Goal: Task Accomplishment & Management: Manage account settings

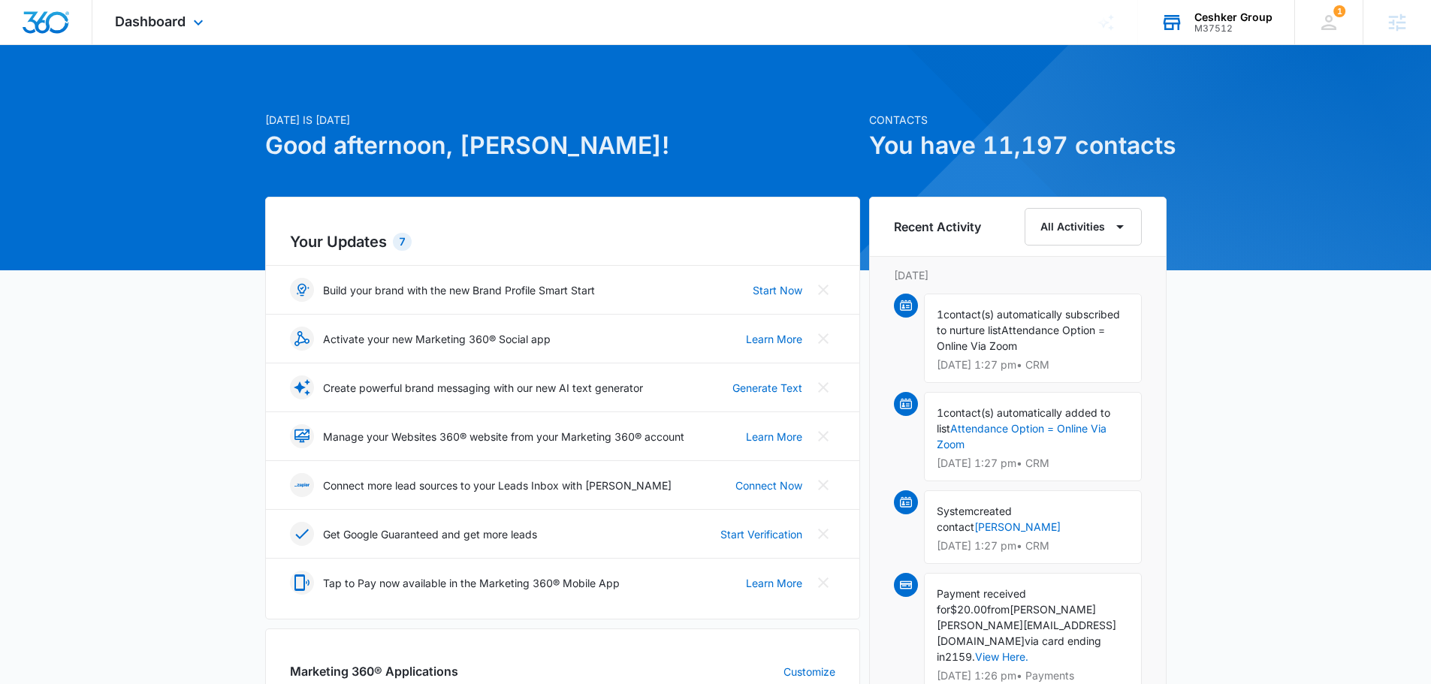
click at [1245, 20] on div "Ceshker Group" at bounding box center [1234, 17] width 78 height 12
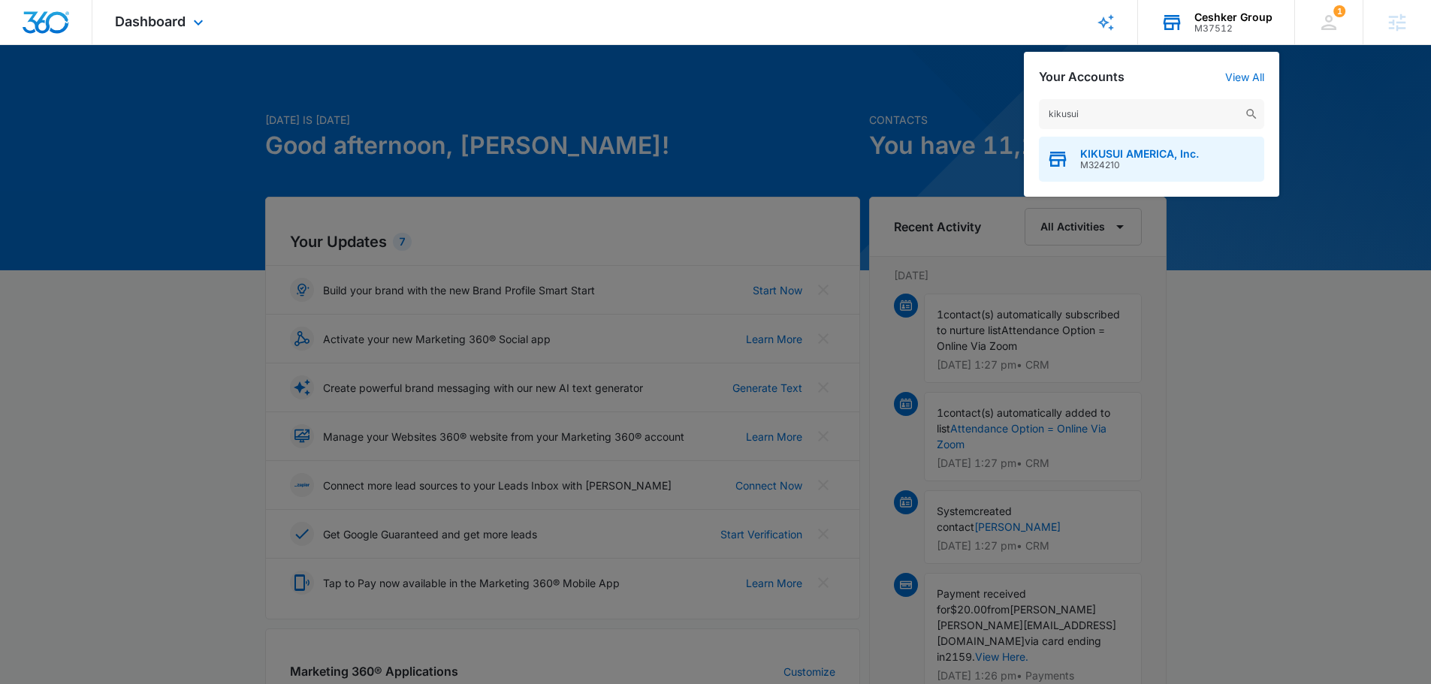
type input "kikusui"
click at [1140, 160] on span "M324210" at bounding box center [1139, 165] width 119 height 11
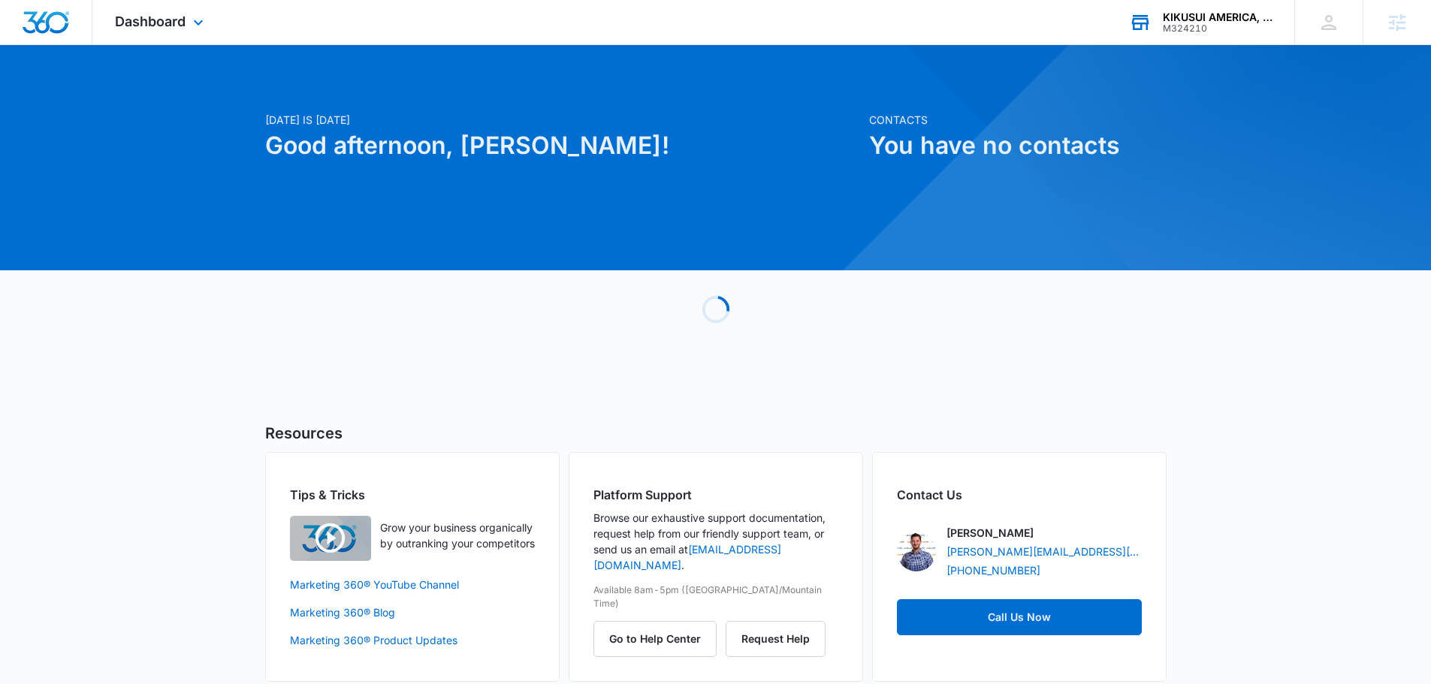
click at [156, 11] on div "Dashboard Apps Reputation Forms CRM Email Social Payments POS Content Ads Intel…" at bounding box center [160, 22] width 137 height 44
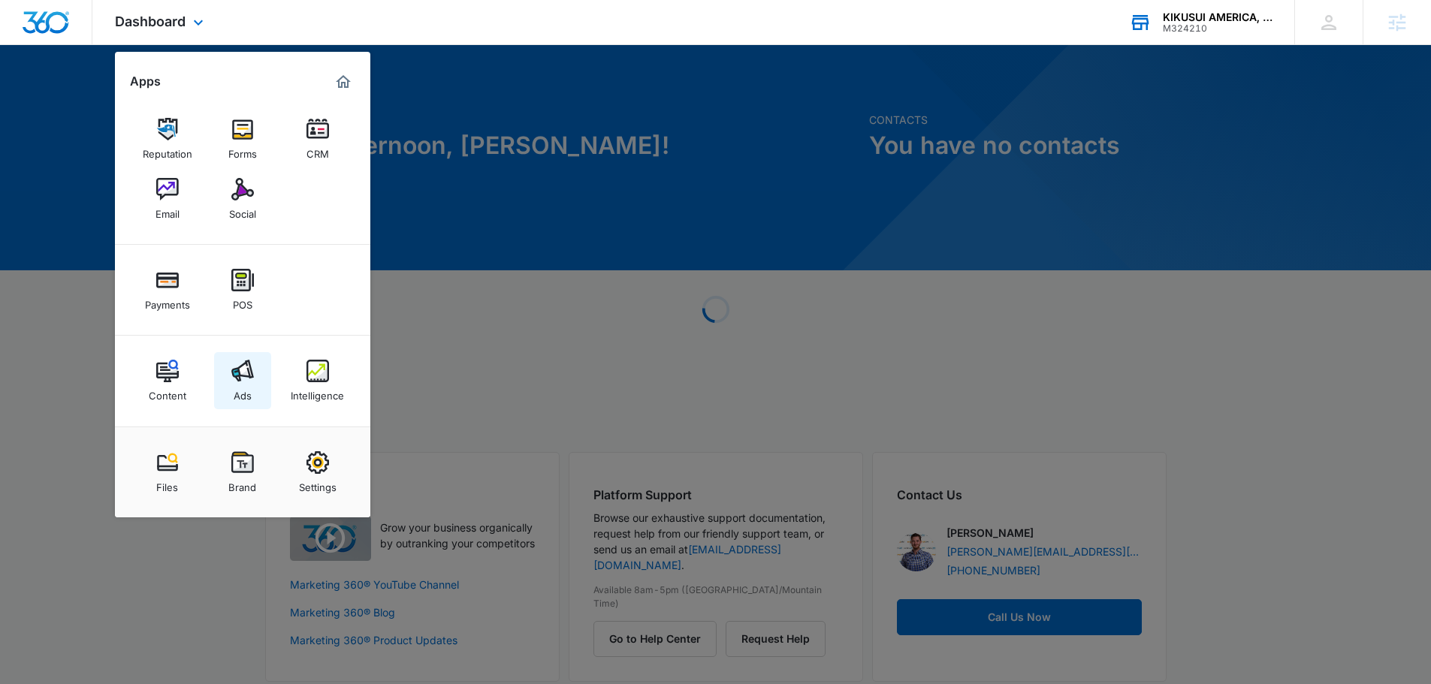
click at [248, 370] on img at bounding box center [242, 371] width 23 height 23
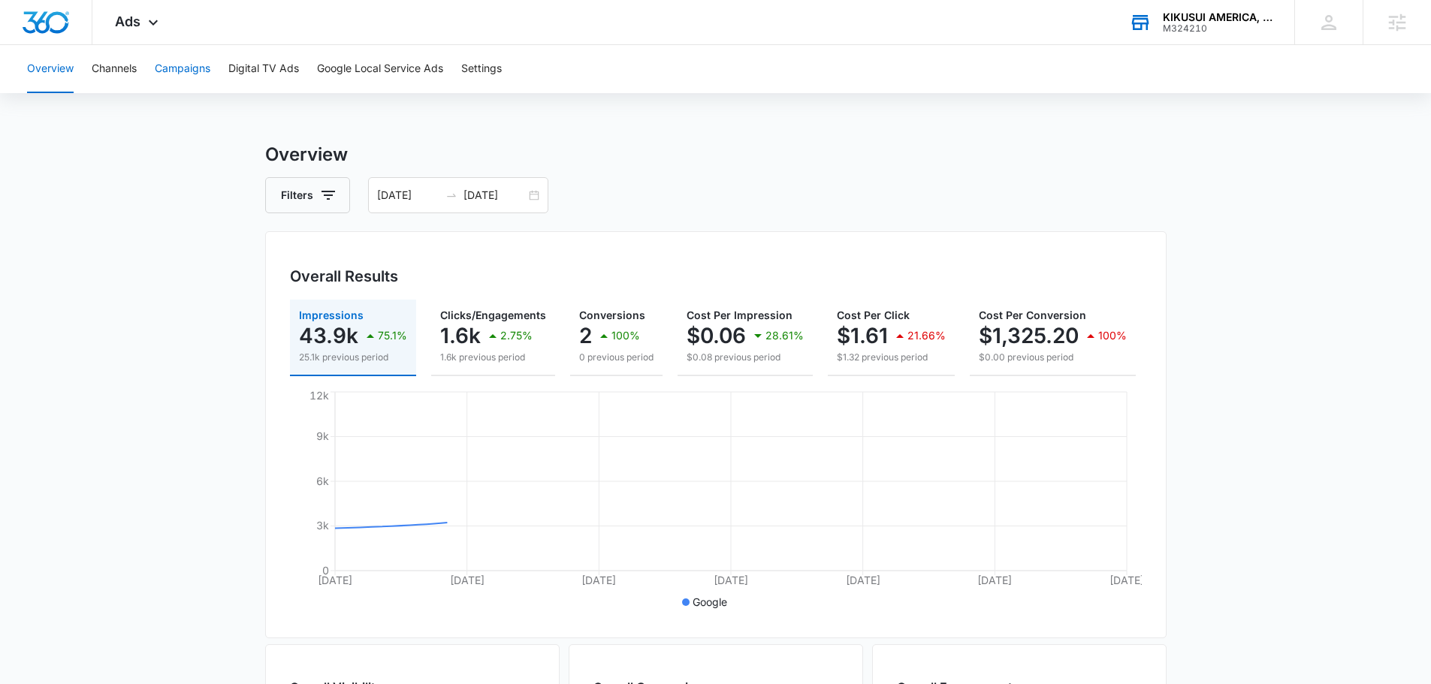
click at [201, 67] on button "Campaigns" at bounding box center [183, 69] width 56 height 48
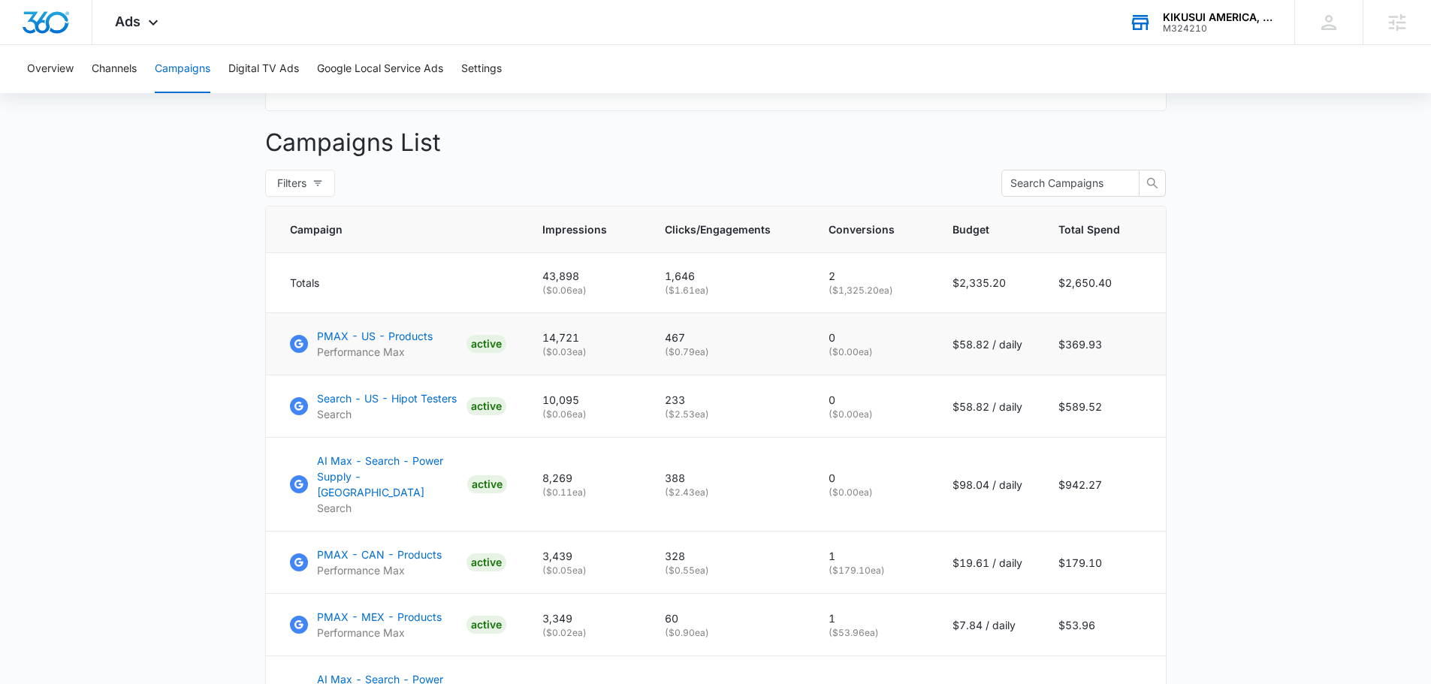
scroll to position [601, 0]
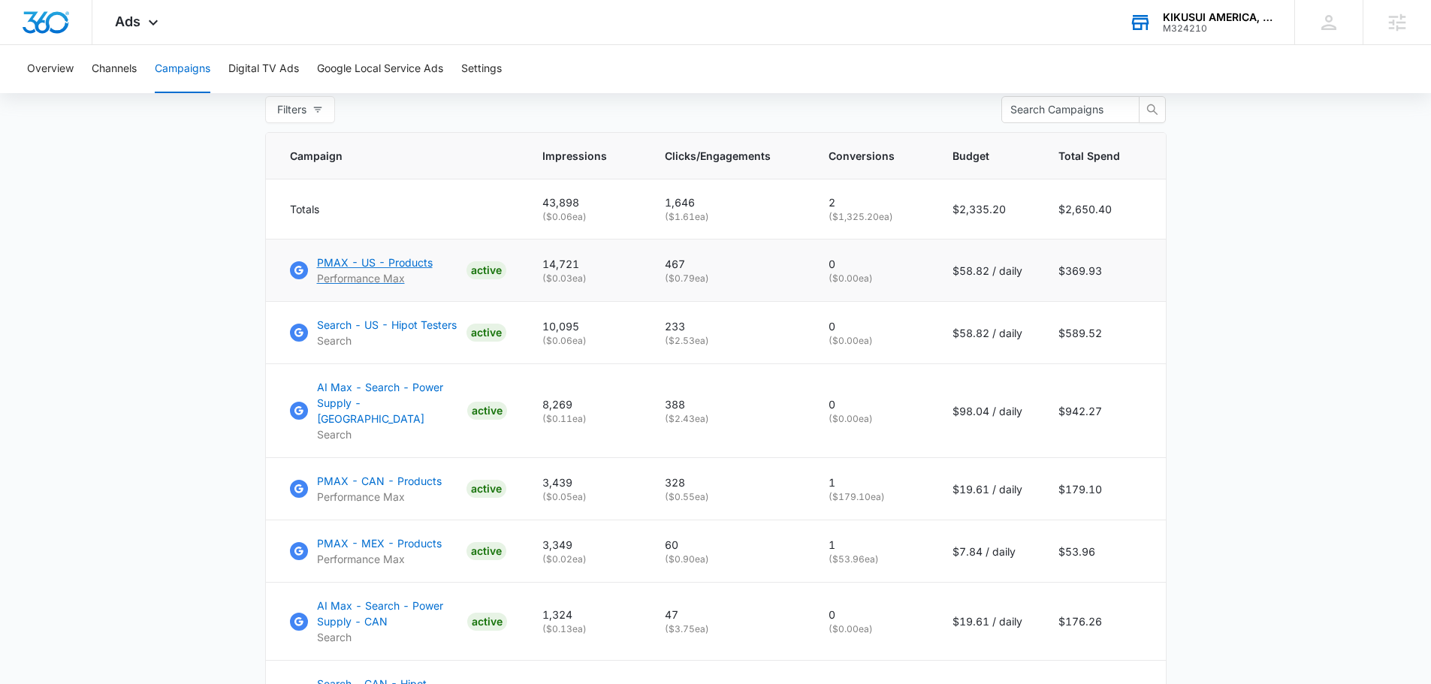
click at [372, 270] on p "PMAX - US - Products" at bounding box center [375, 263] width 116 height 16
click at [382, 333] on p "Search - US - Hipot Testers" at bounding box center [387, 325] width 140 height 16
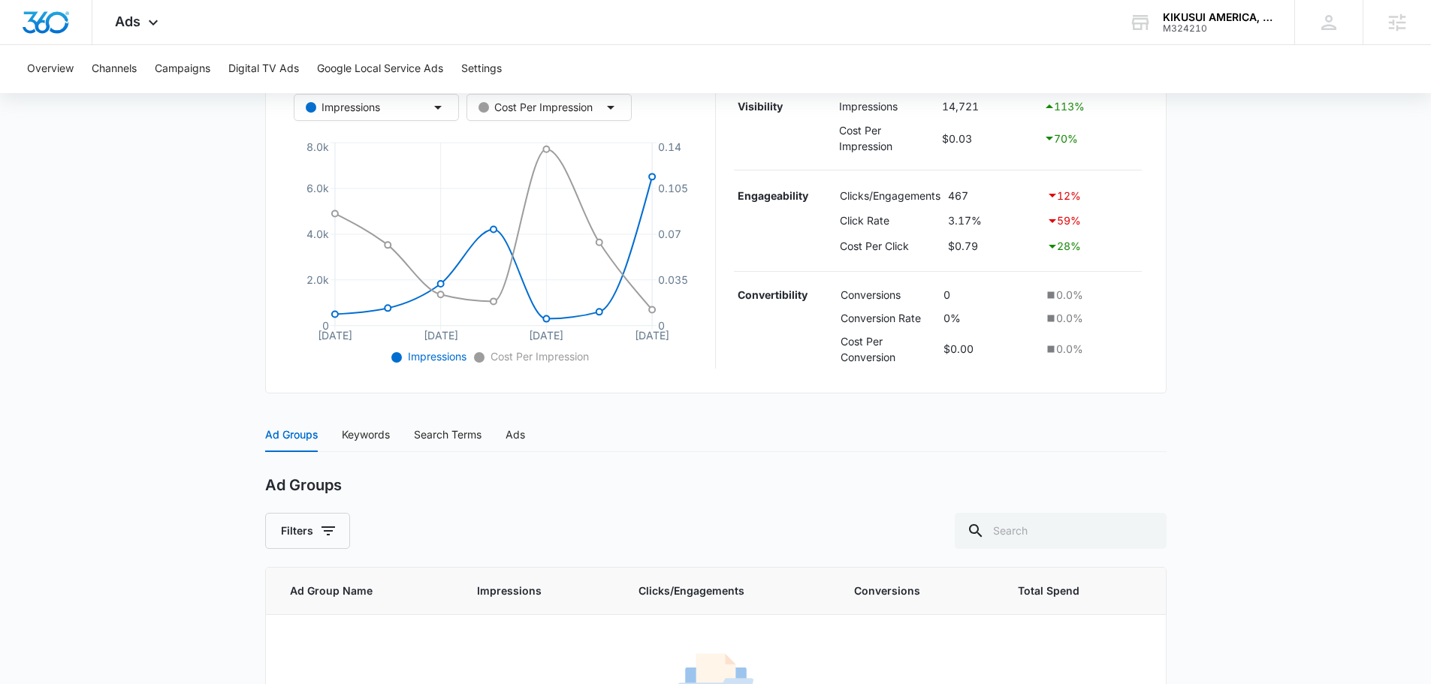
scroll to position [255, 0]
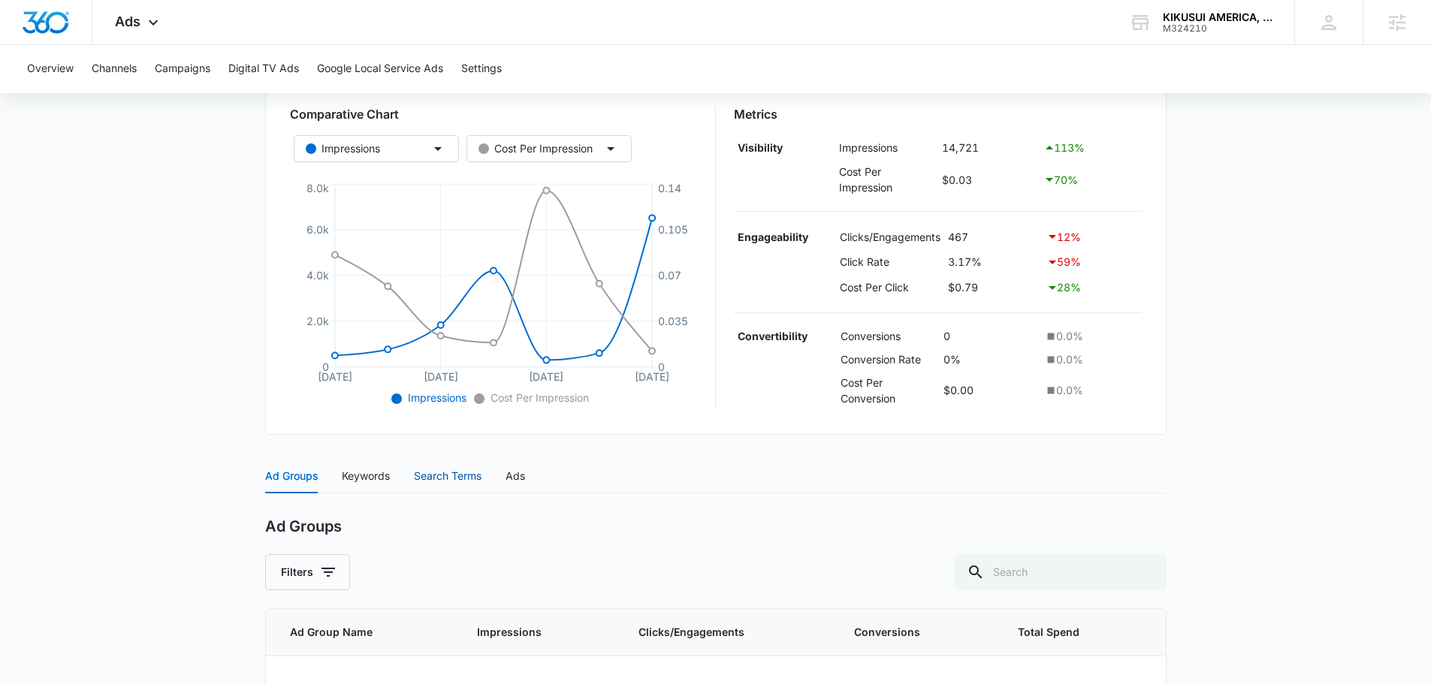
click at [453, 475] on div "Search Terms" at bounding box center [448, 476] width 68 height 17
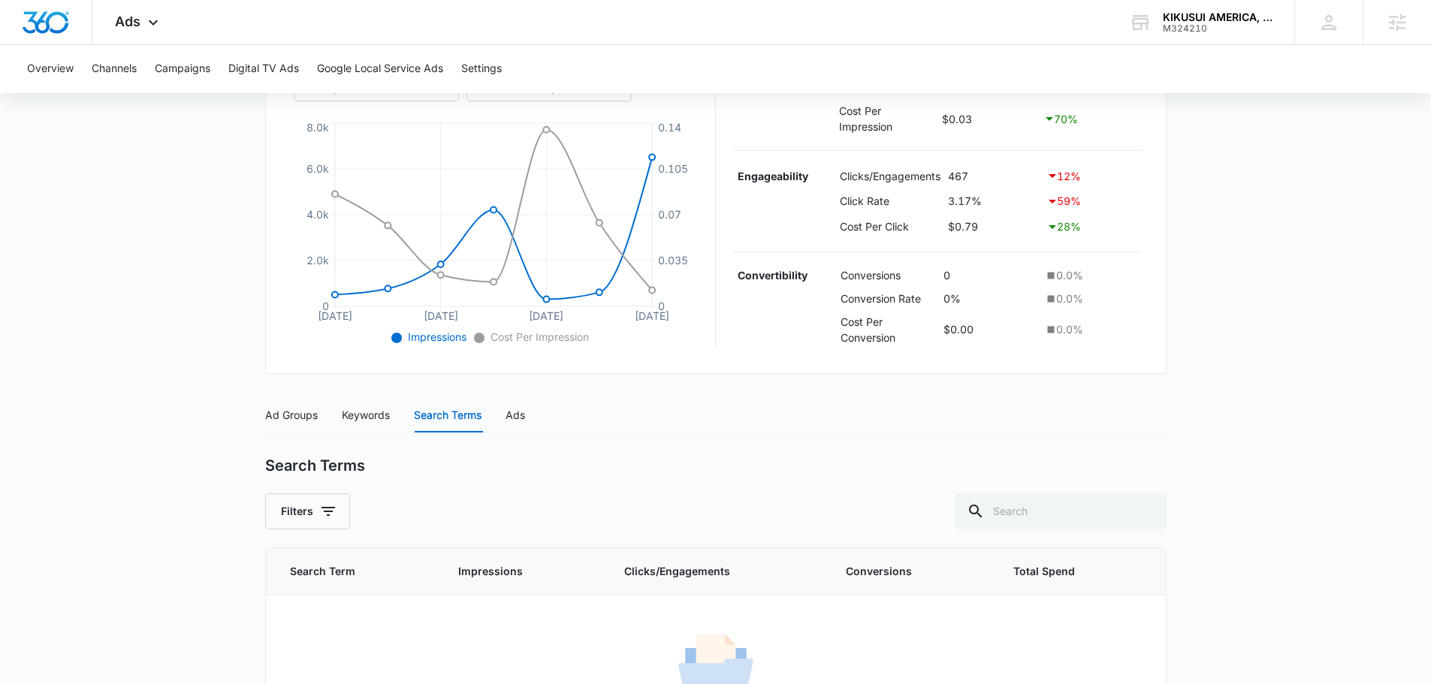
scroll to position [405, 0]
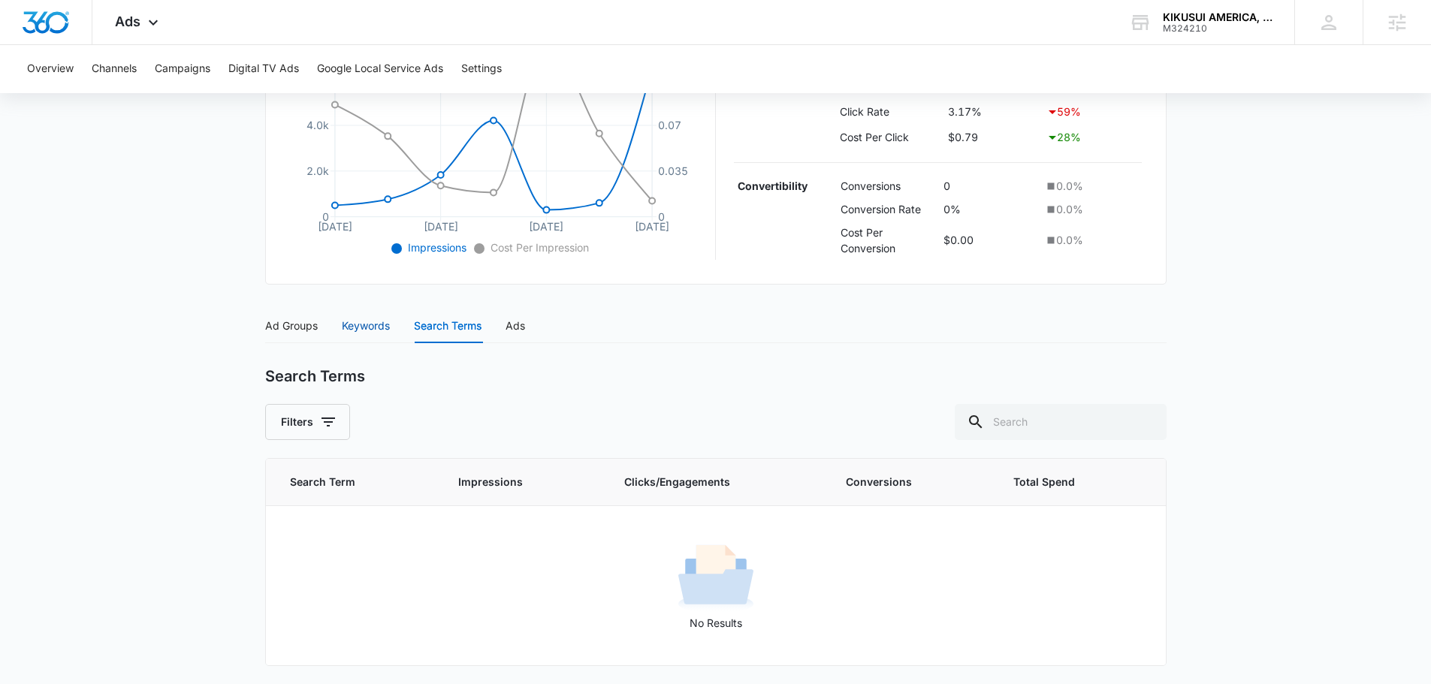
click at [387, 328] on div "Keywords" at bounding box center [366, 326] width 48 height 17
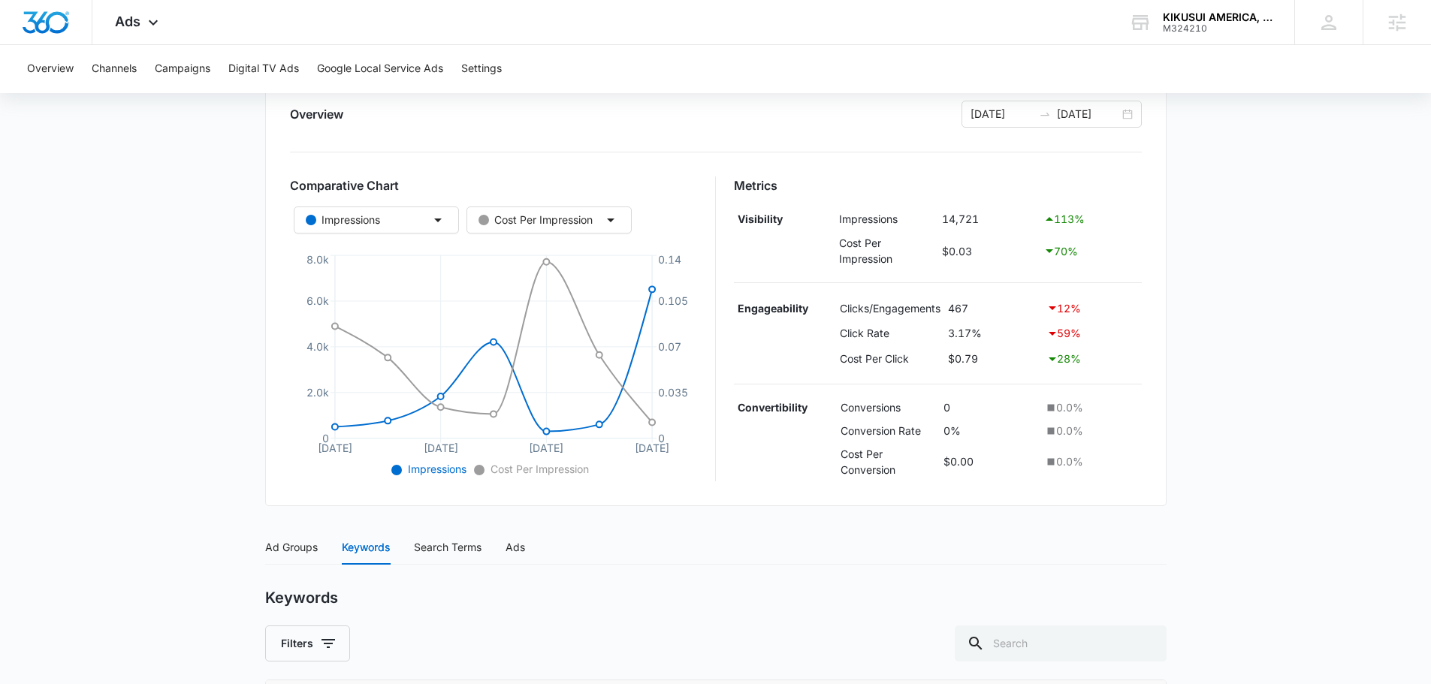
scroll to position [0, 0]
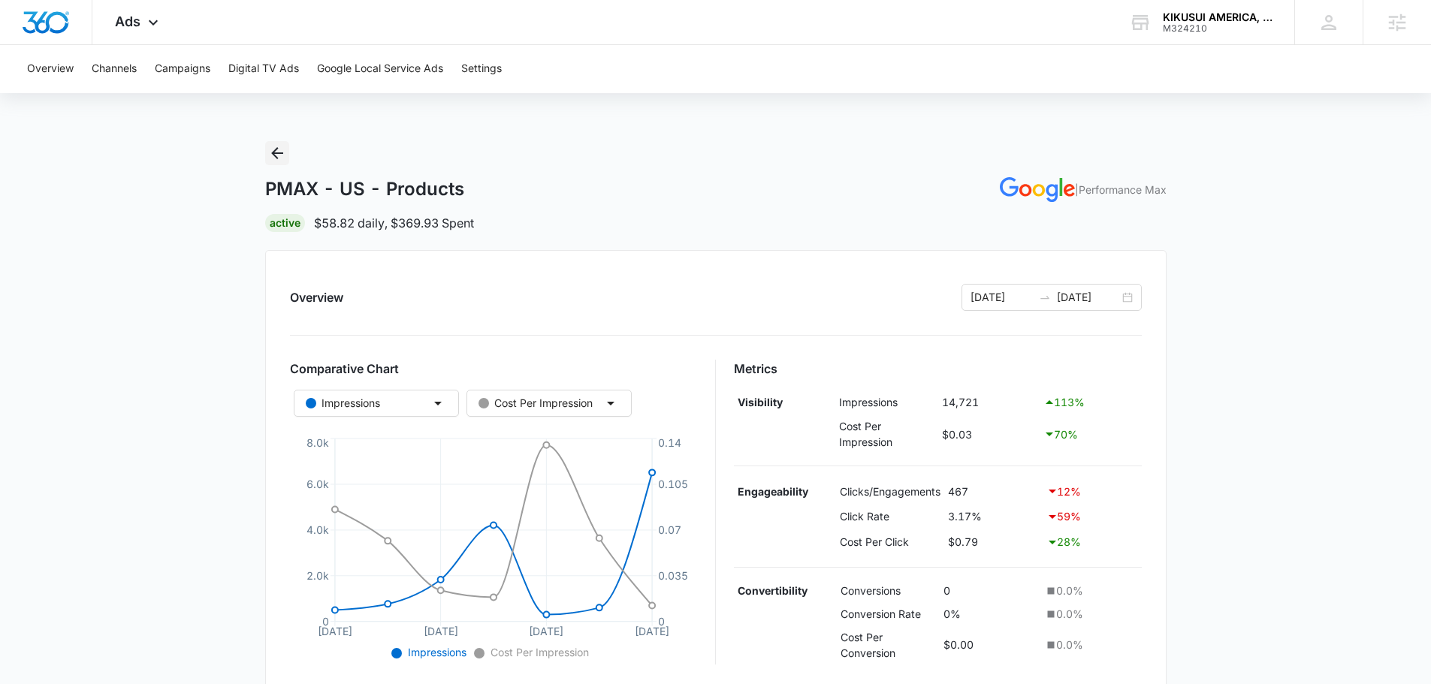
click at [272, 147] on icon "Back" at bounding box center [277, 153] width 18 height 18
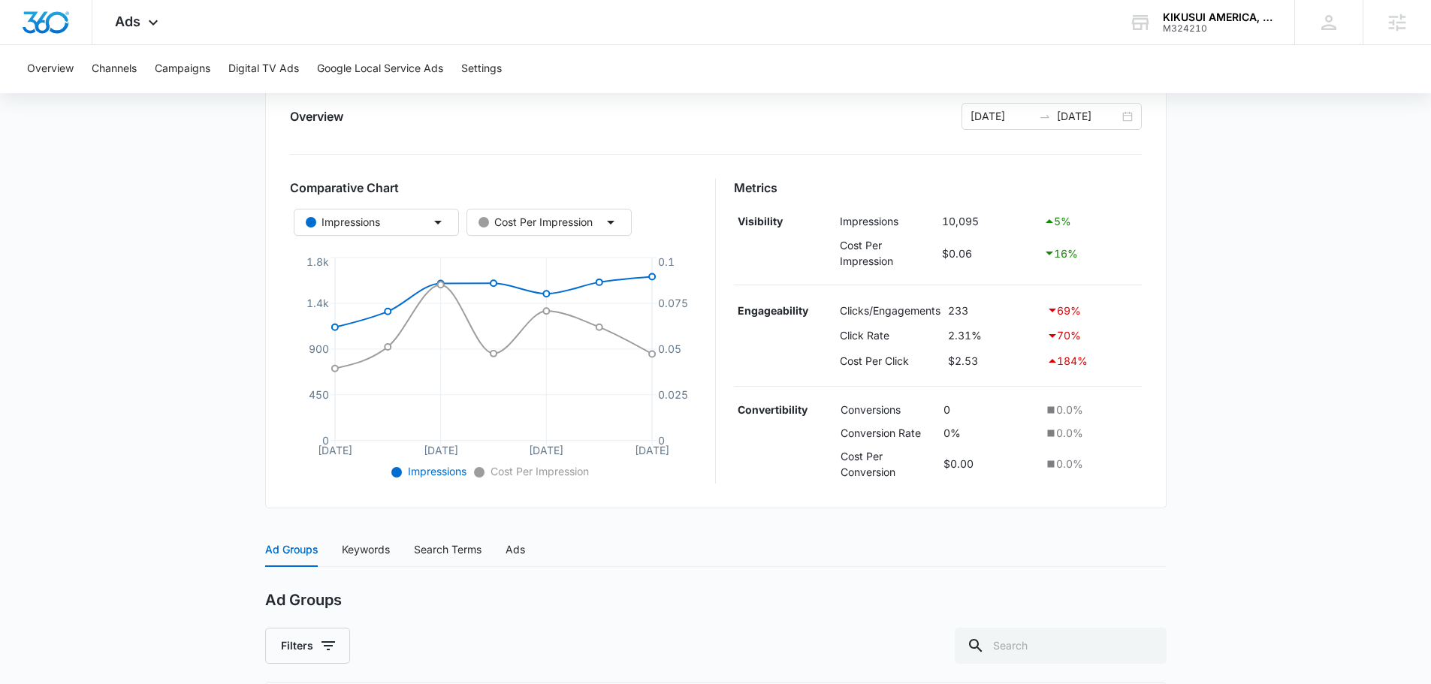
scroll to position [359, 0]
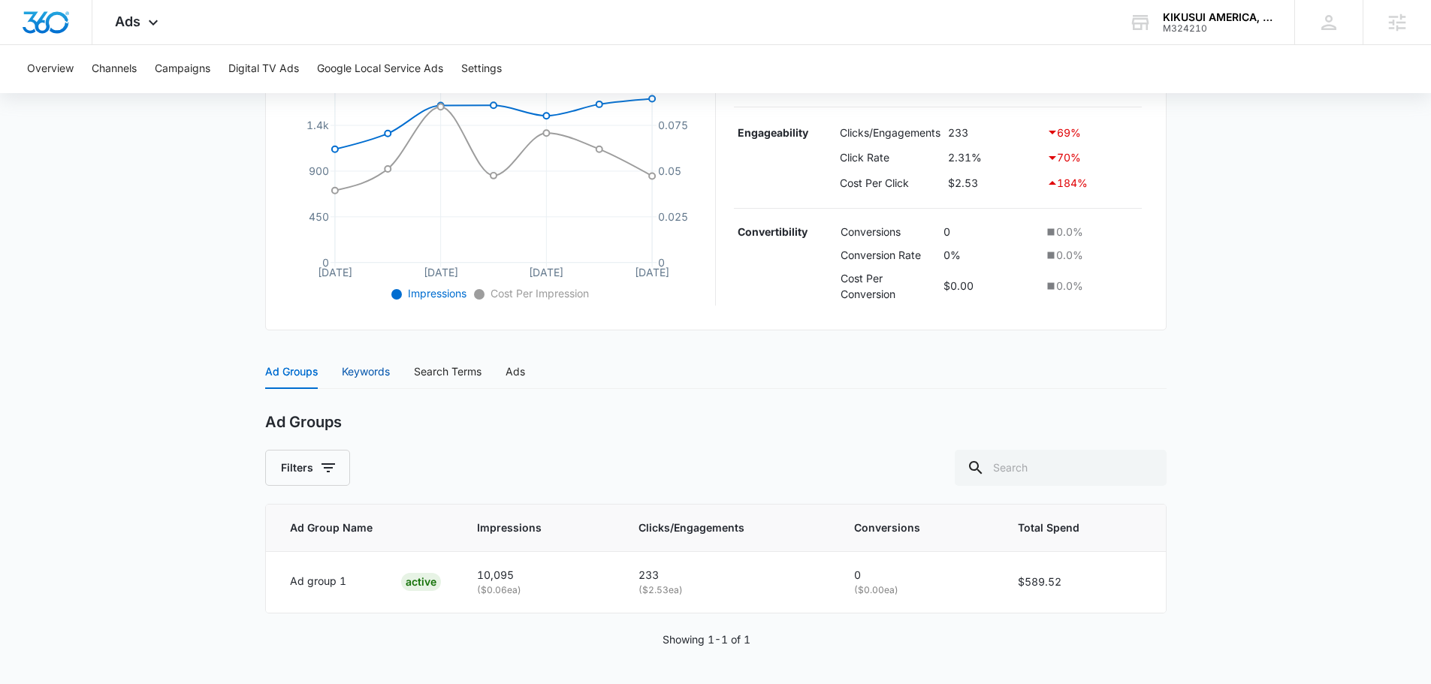
click at [357, 366] on div "Keywords" at bounding box center [366, 372] width 48 height 17
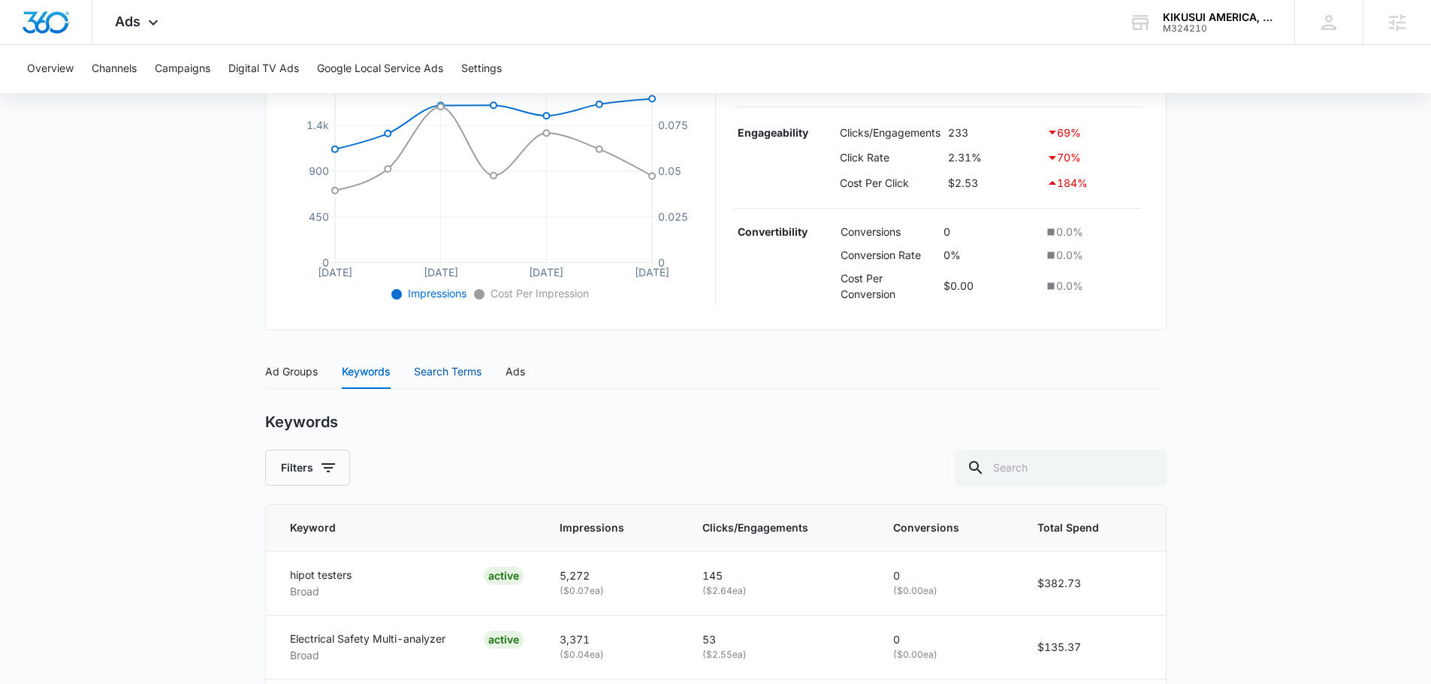
click at [434, 375] on div "Search Terms" at bounding box center [448, 372] width 68 height 17
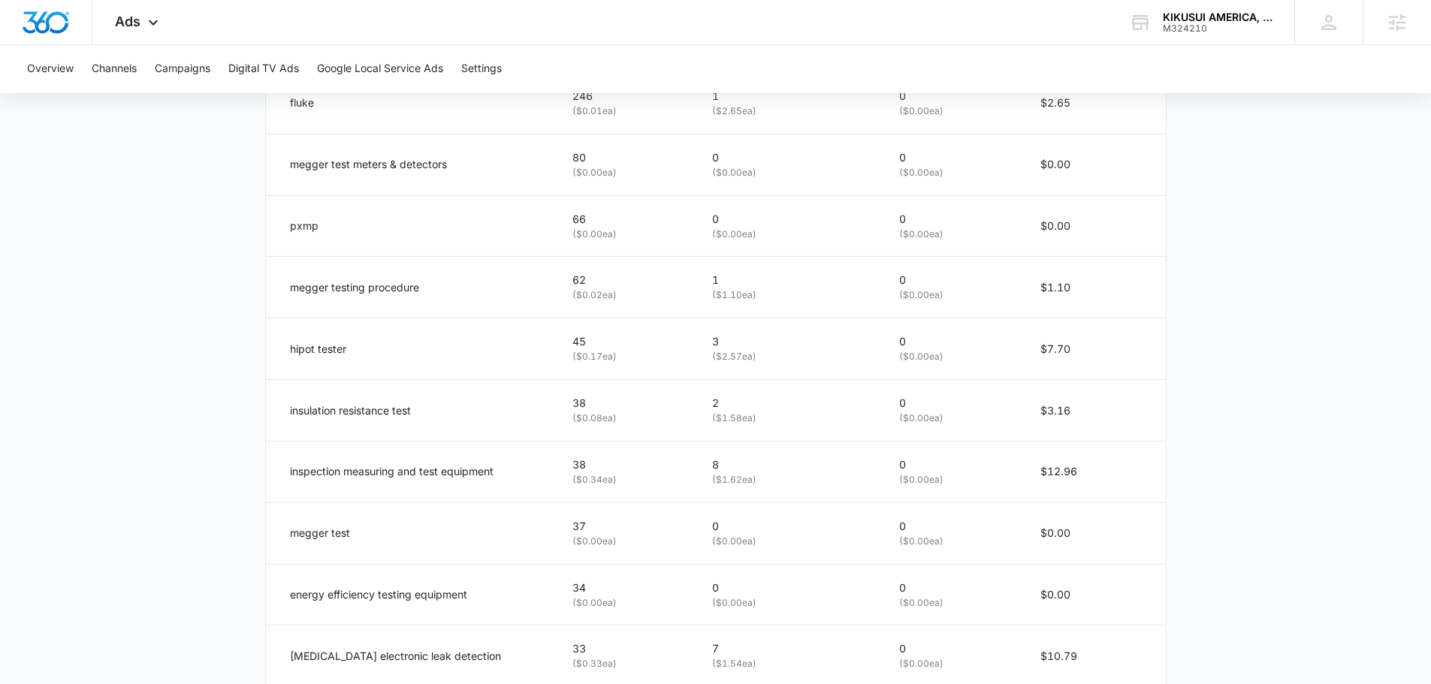
scroll to position [885, 0]
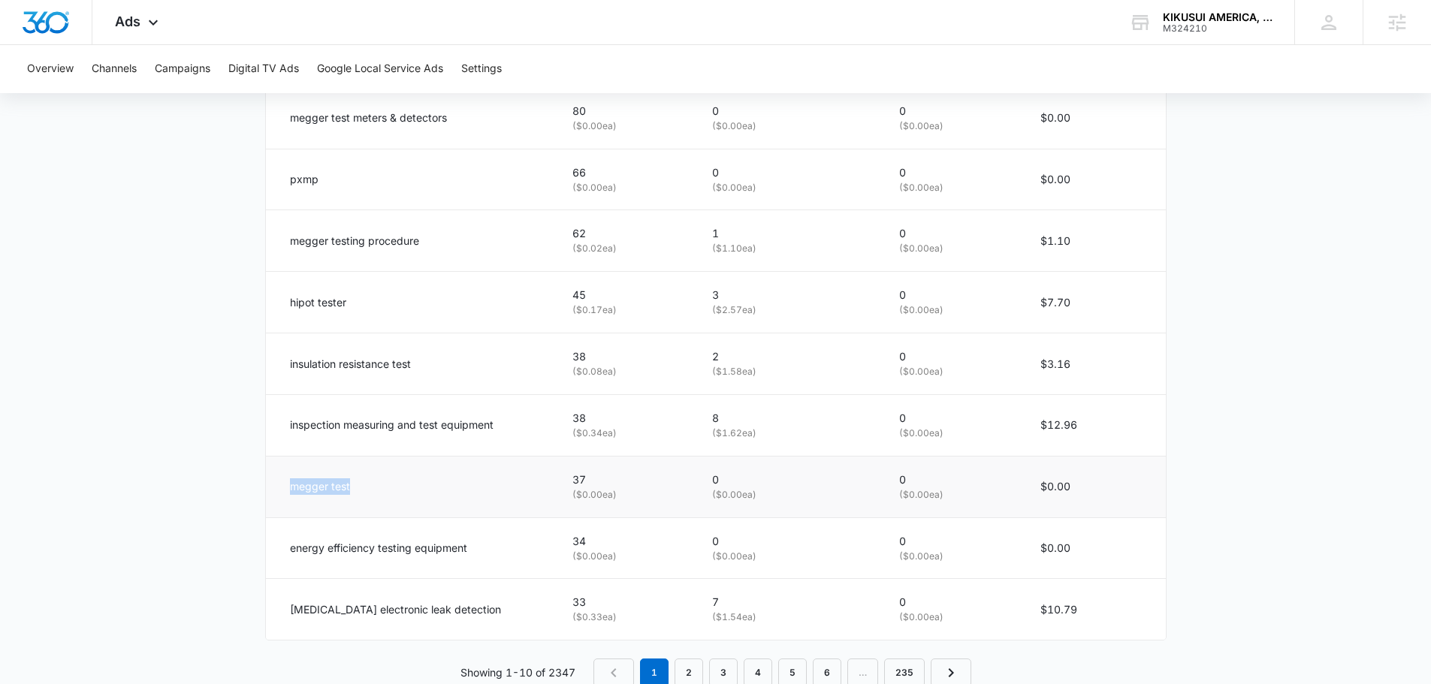
drag, startPoint x: 364, startPoint y: 484, endPoint x: 294, endPoint y: 480, distance: 70.7
click at [294, 480] on div "megger test" at bounding box center [413, 487] width 247 height 17
copy p "megger test"
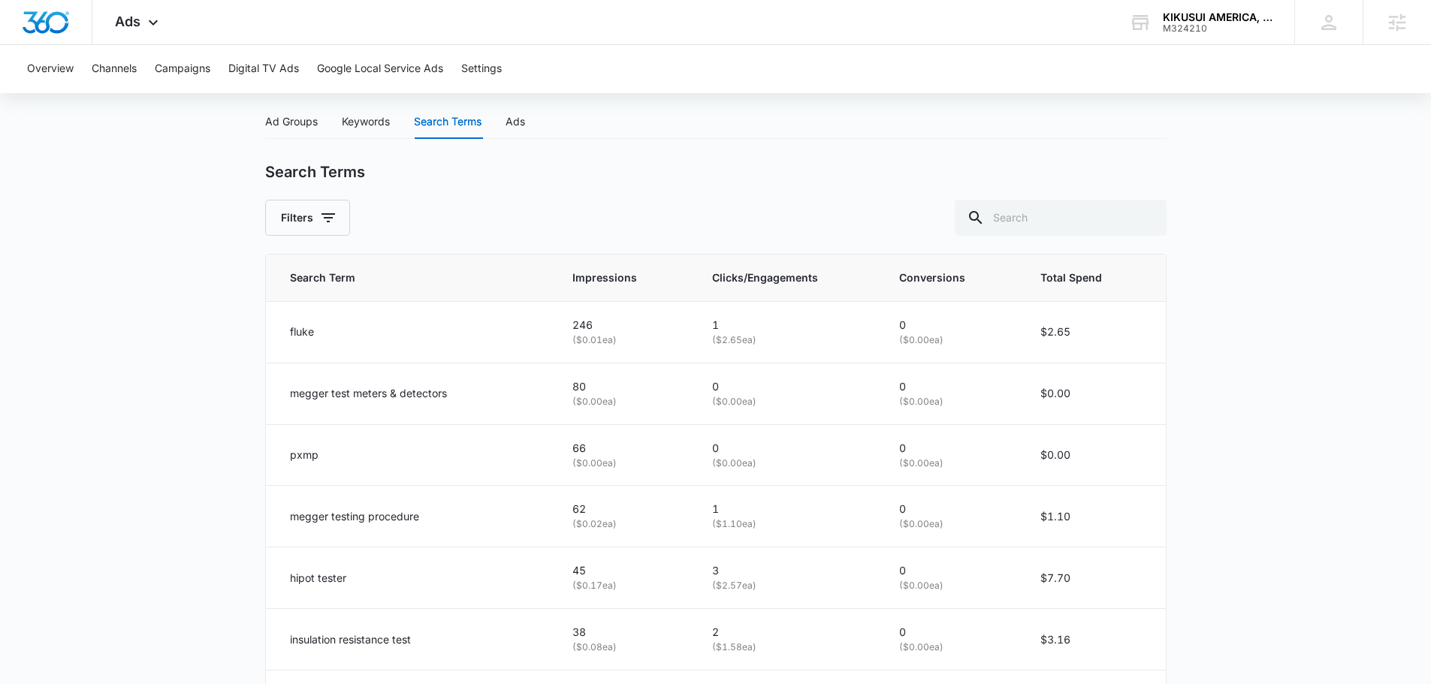
scroll to position [624, 0]
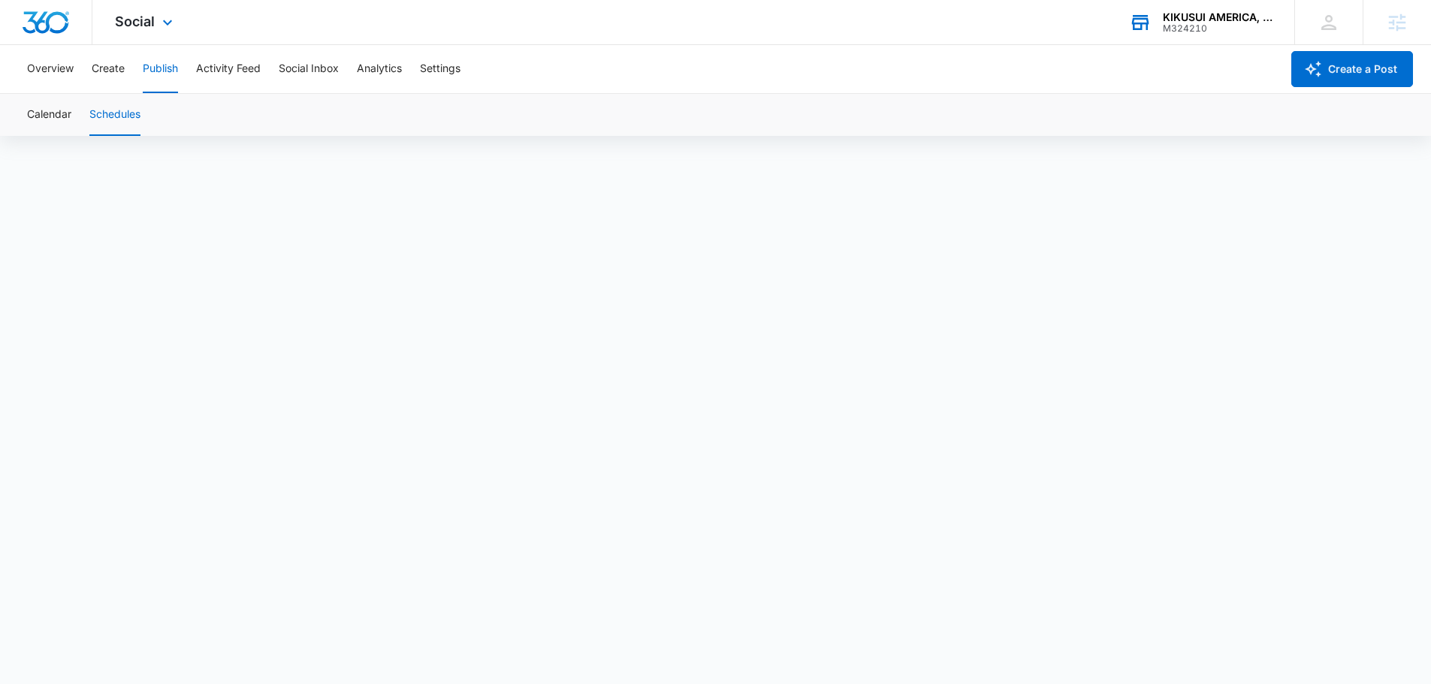
click at [1198, 17] on div "KIKUSUI AMERICA, Inc." at bounding box center [1218, 17] width 110 height 12
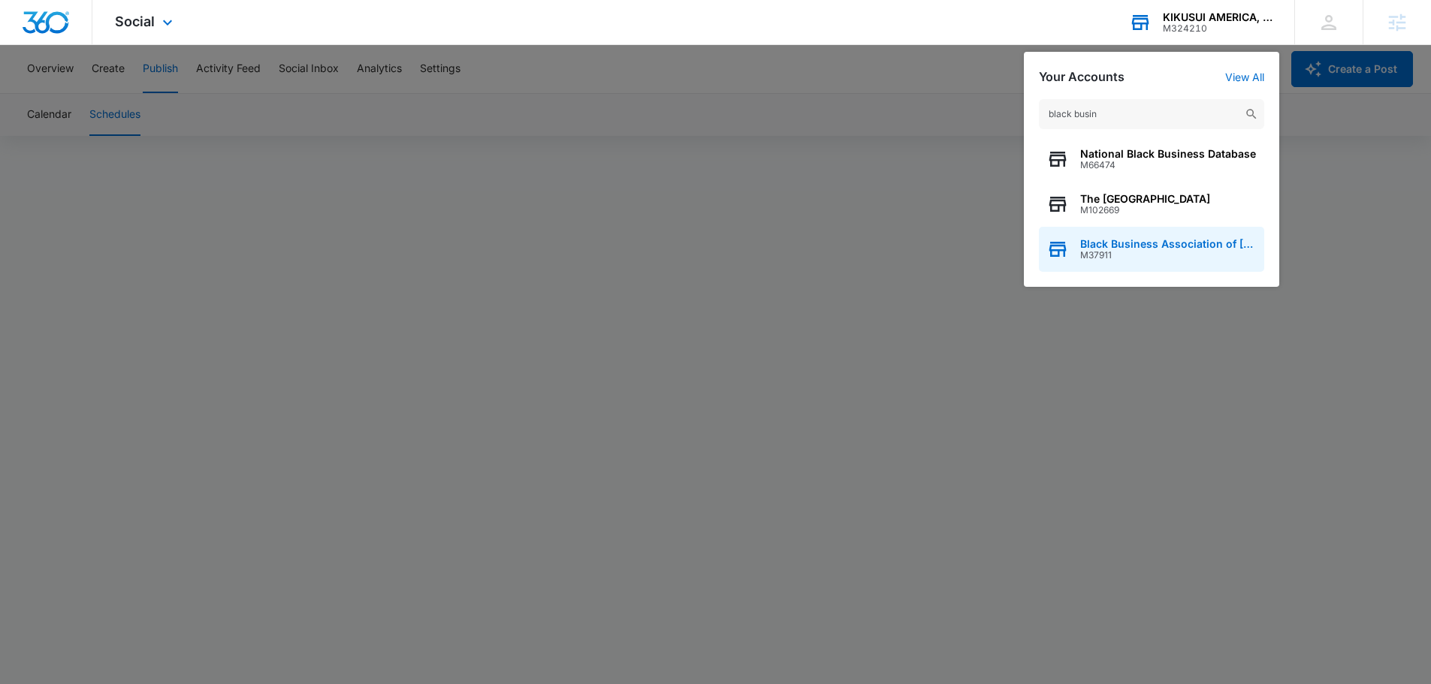
type input "black busin"
click at [1135, 252] on span "M37911" at bounding box center [1168, 255] width 177 height 11
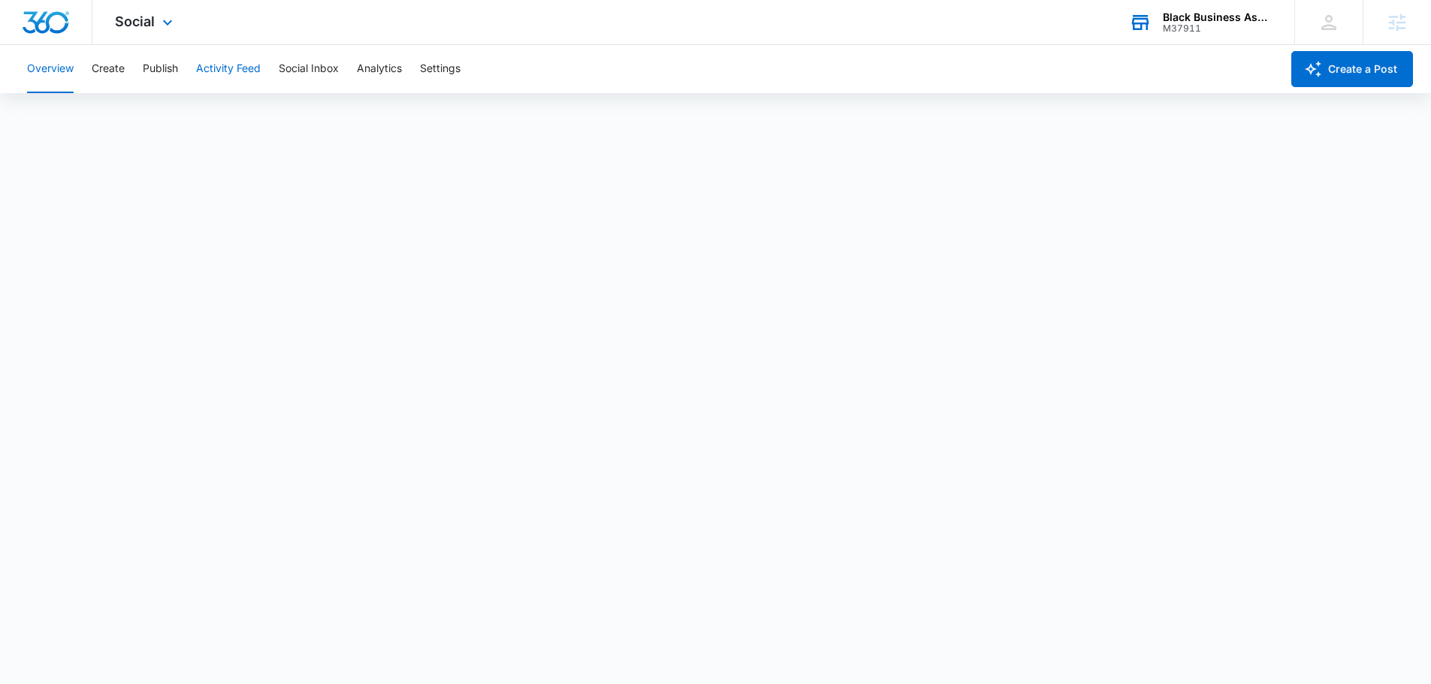
click at [232, 69] on button "Activity Feed" at bounding box center [228, 69] width 65 height 48
click at [151, 65] on button "Publish" at bounding box center [160, 69] width 35 height 48
